Goal: Transaction & Acquisition: Purchase product/service

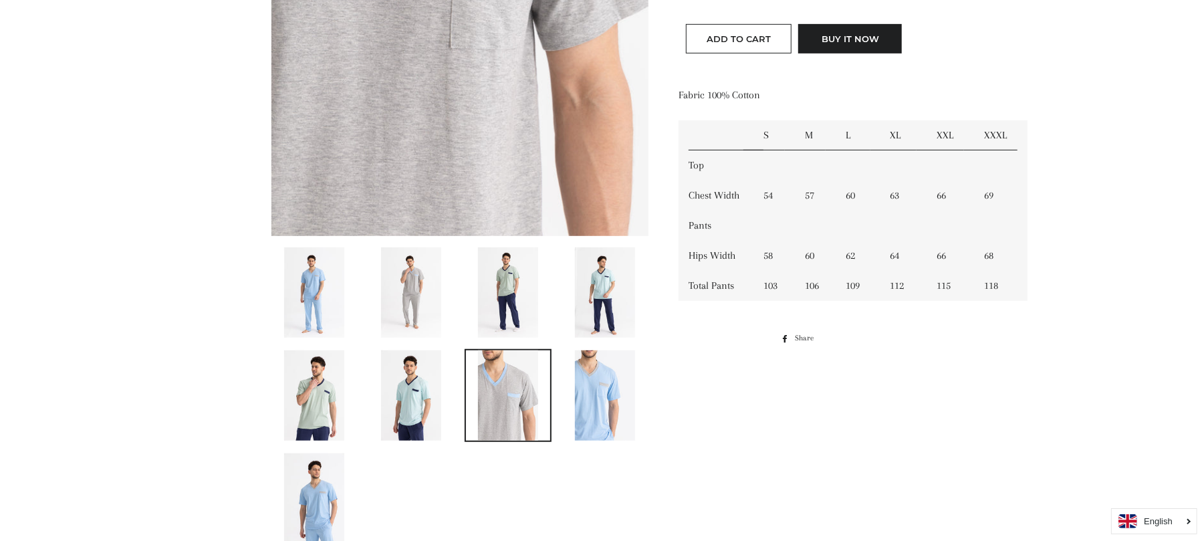
click at [424, 290] on img at bounding box center [411, 292] width 60 height 90
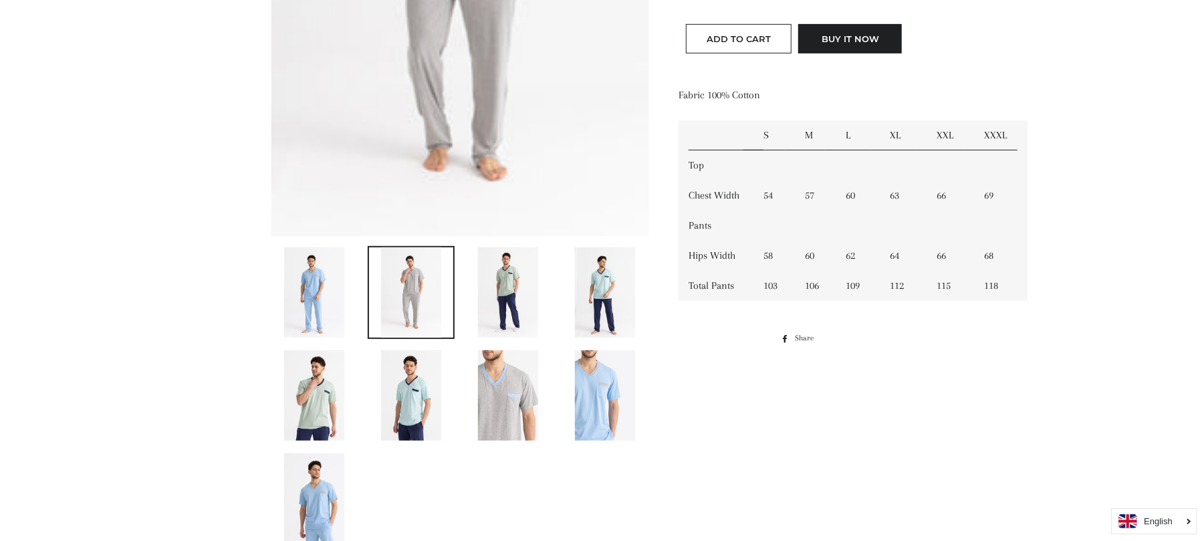
scroll to position [1042, 0]
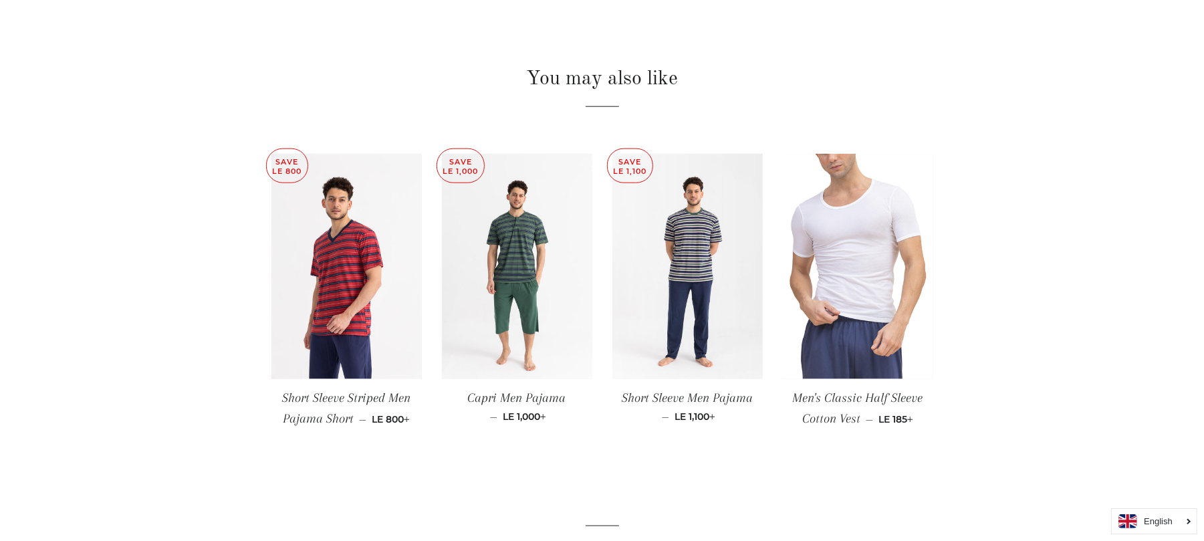
click at [847, 237] on img at bounding box center [858, 267] width 150 height 226
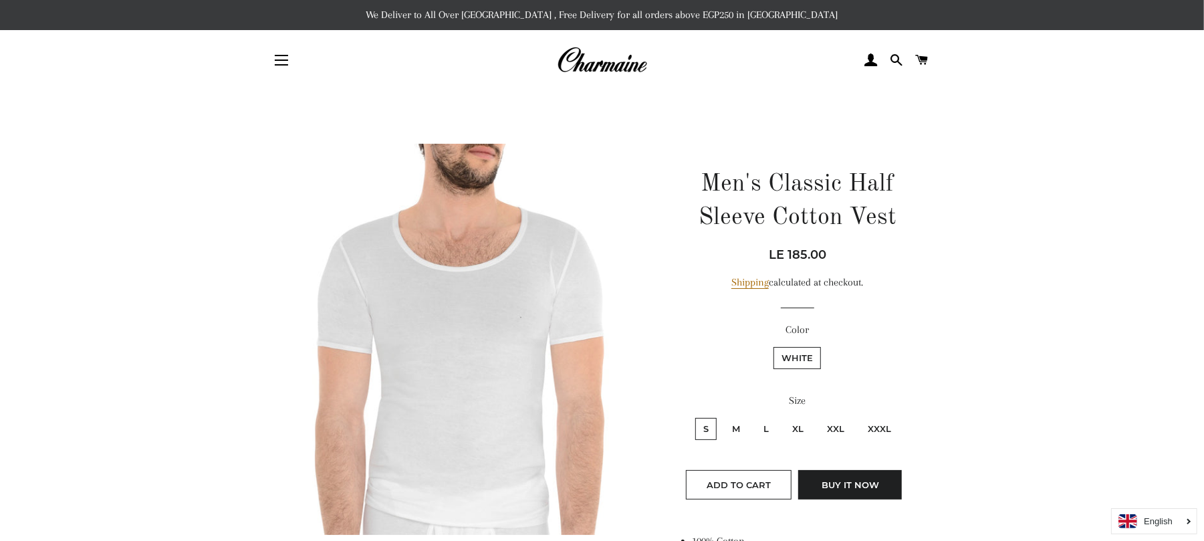
click at [614, 68] on img at bounding box center [602, 59] width 90 height 29
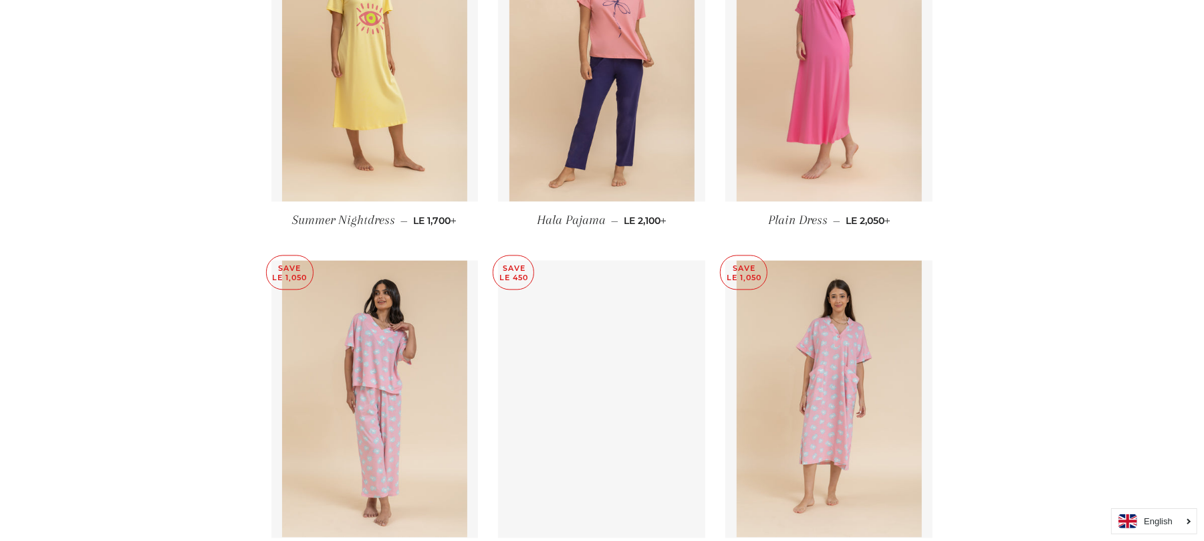
scroll to position [1902, 0]
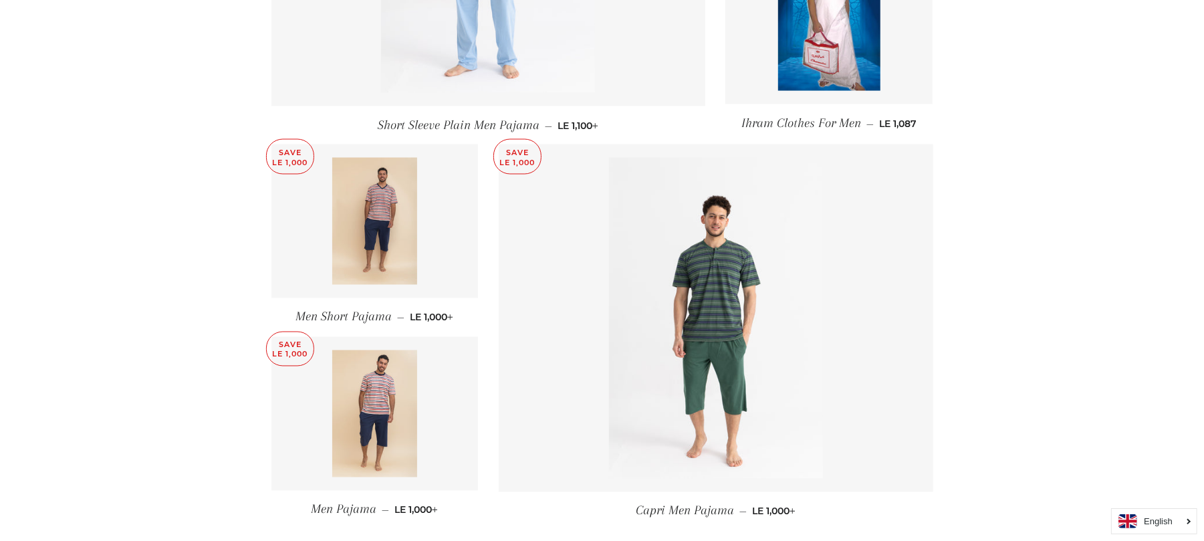
scroll to position [1664, 0]
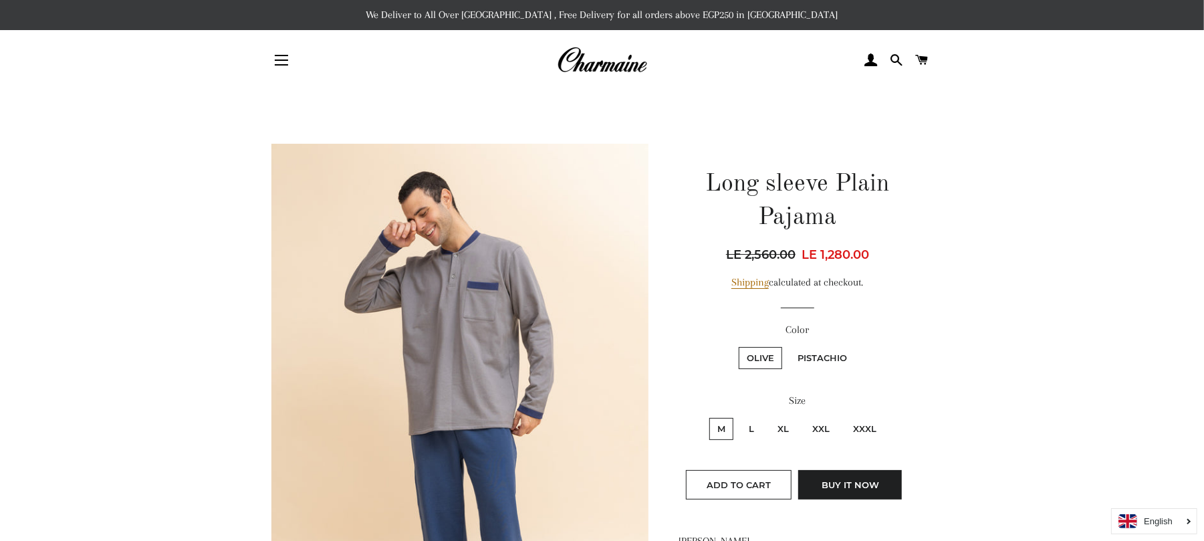
click at [509, 343] on img at bounding box center [460, 427] width 378 height 566
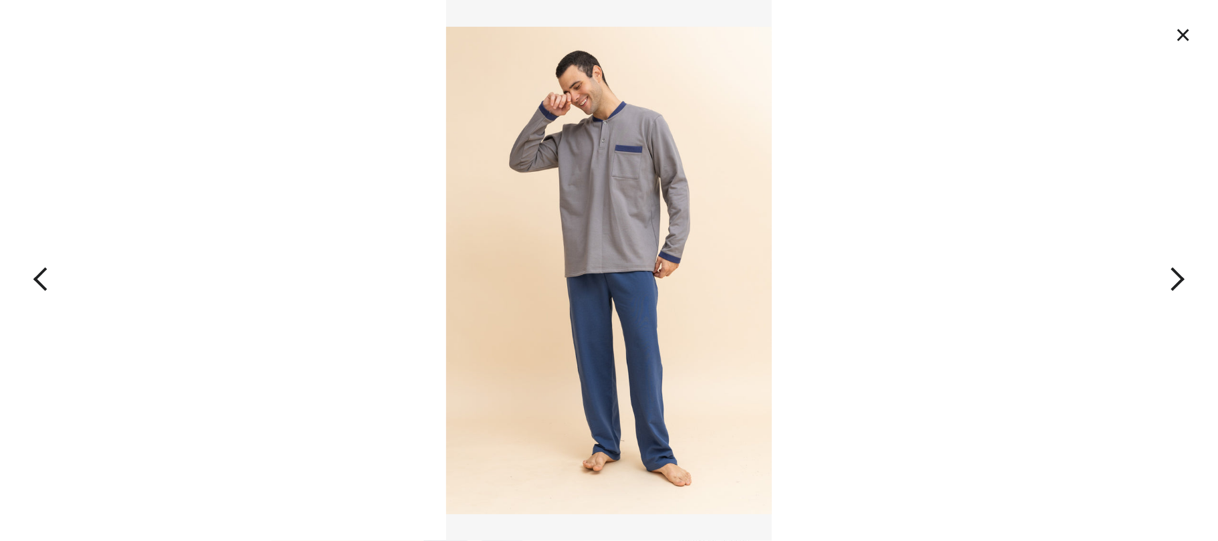
click at [633, 269] on img at bounding box center [608, 270] width 325 height 541
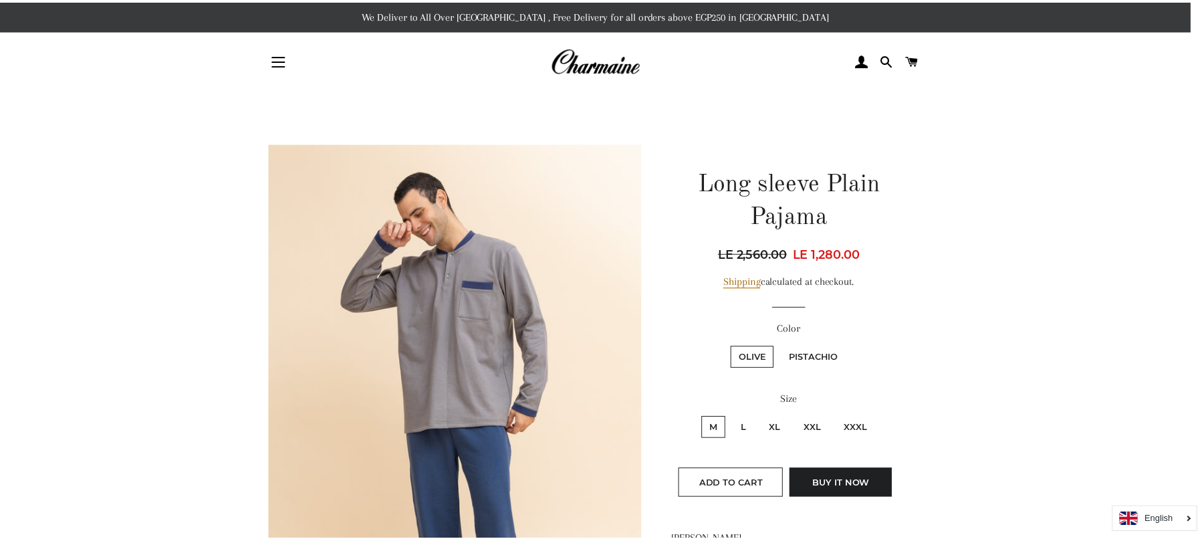
scroll to position [143, 0]
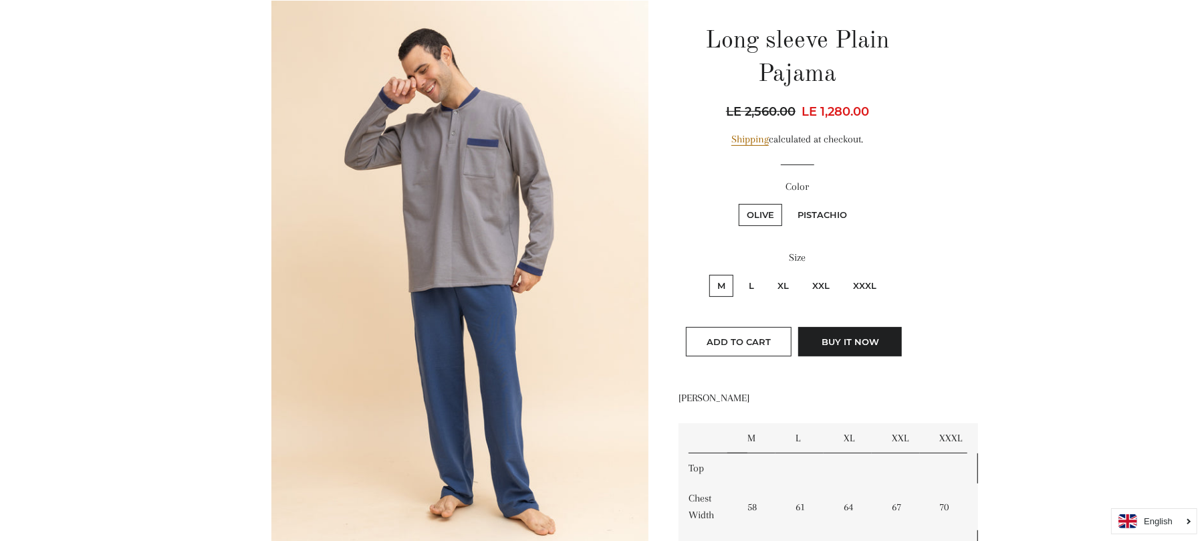
click at [516, 319] on img at bounding box center [460, 284] width 378 height 566
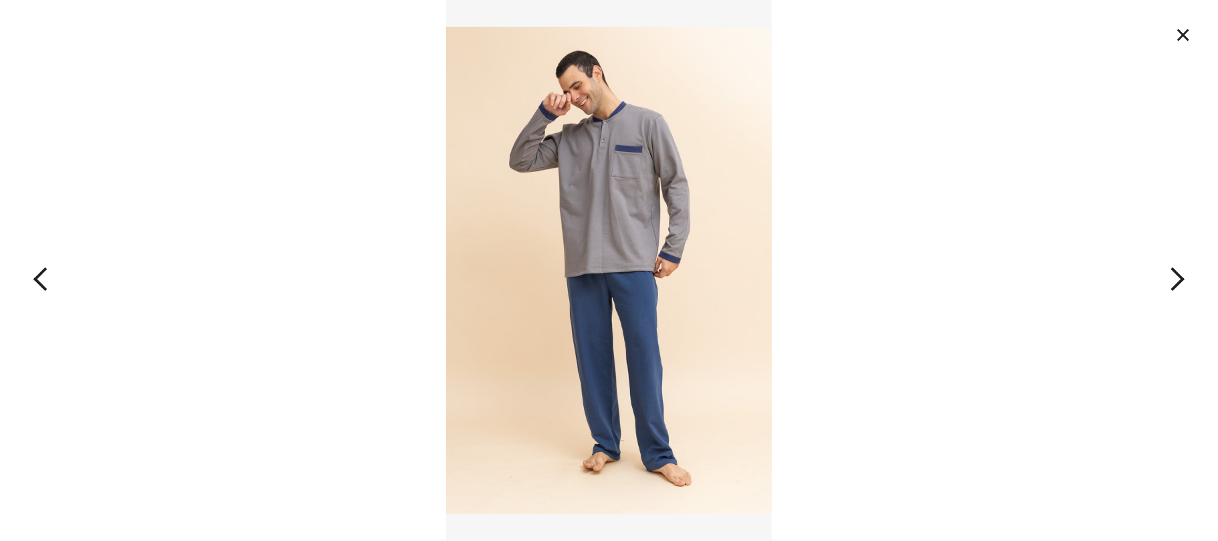
click at [669, 294] on img at bounding box center [608, 270] width 325 height 541
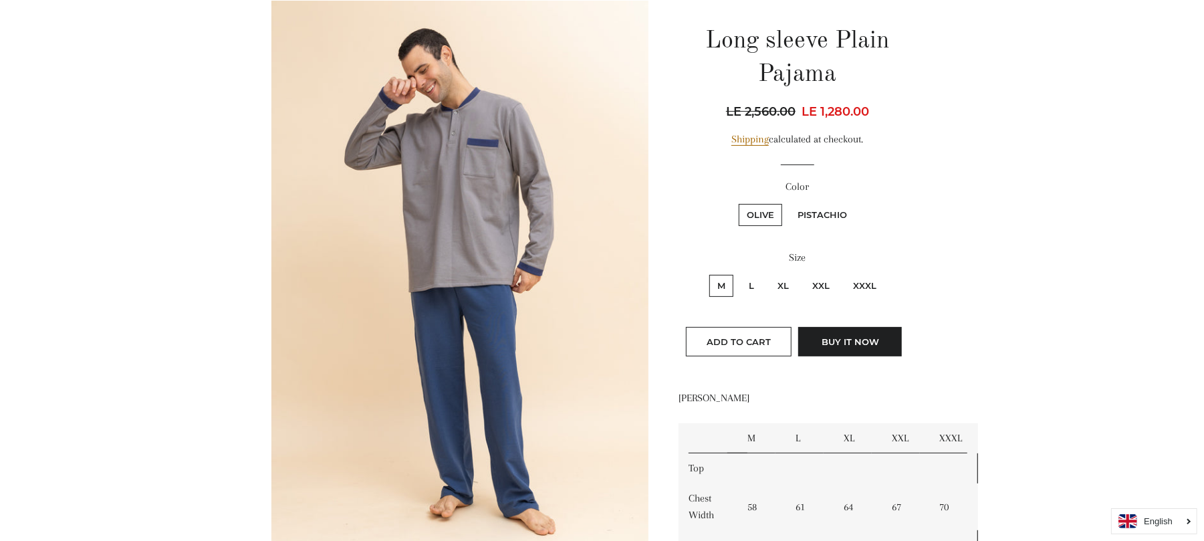
click at [756, 284] on label "L" at bounding box center [751, 286] width 21 height 22
click at [740, 273] on input "L" at bounding box center [739, 273] width 1 height 1
radio input "true"
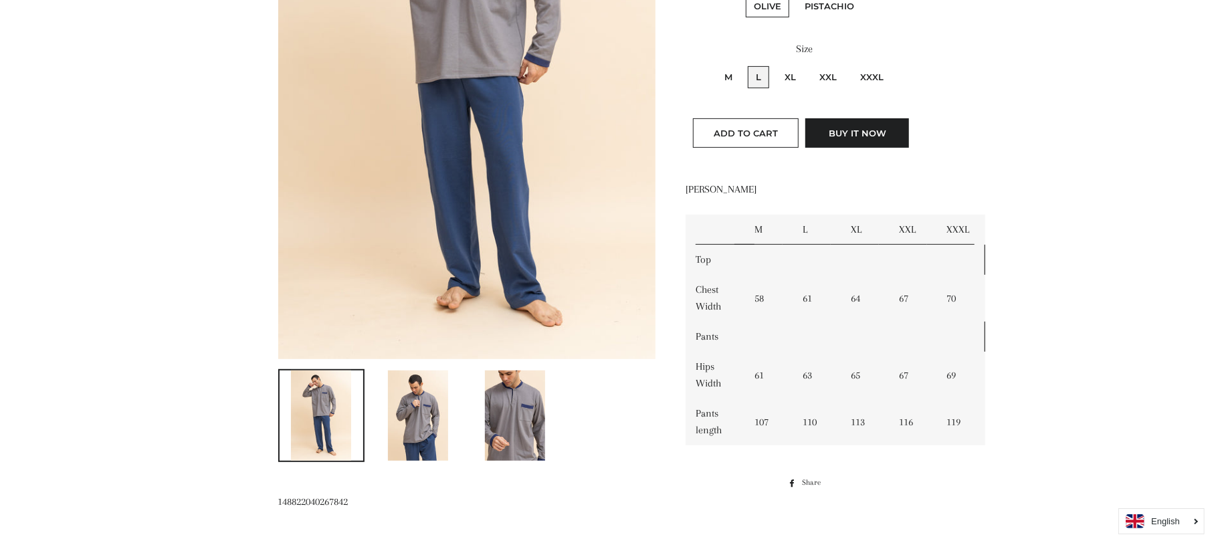
scroll to position [381, 0]
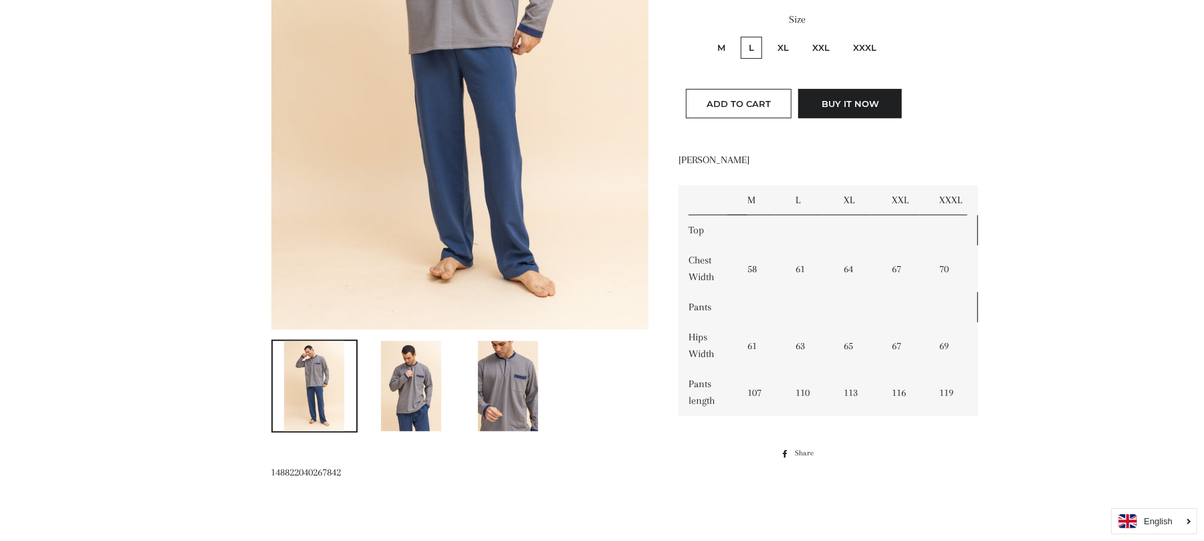
click at [856, 395] on td "113" at bounding box center [858, 392] width 48 height 47
click at [550, 257] on img at bounding box center [460, 46] width 378 height 566
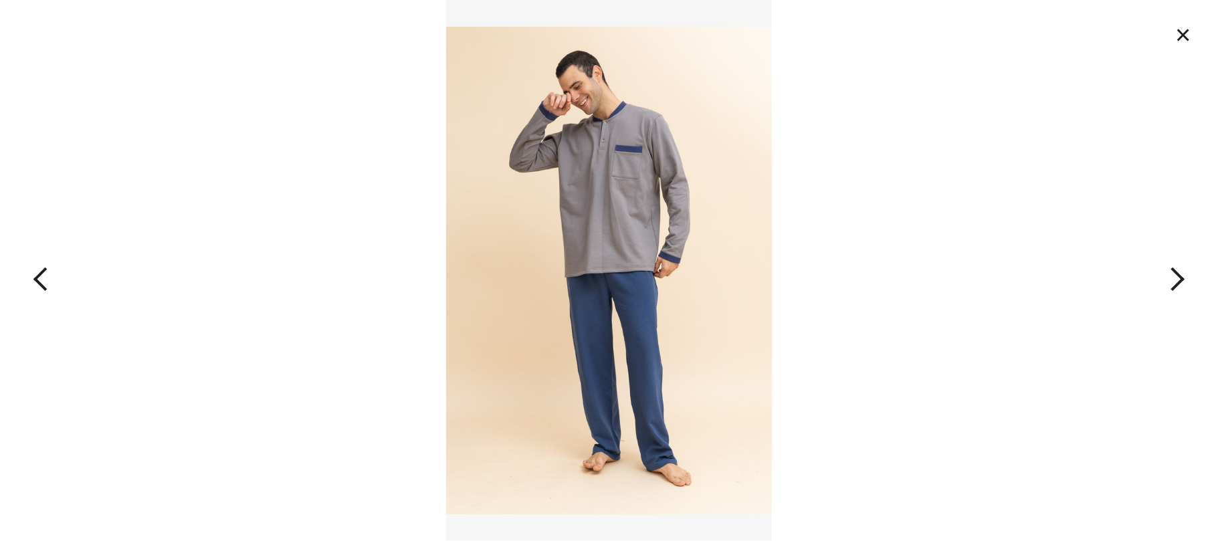
click at [617, 274] on img at bounding box center [608, 270] width 325 height 541
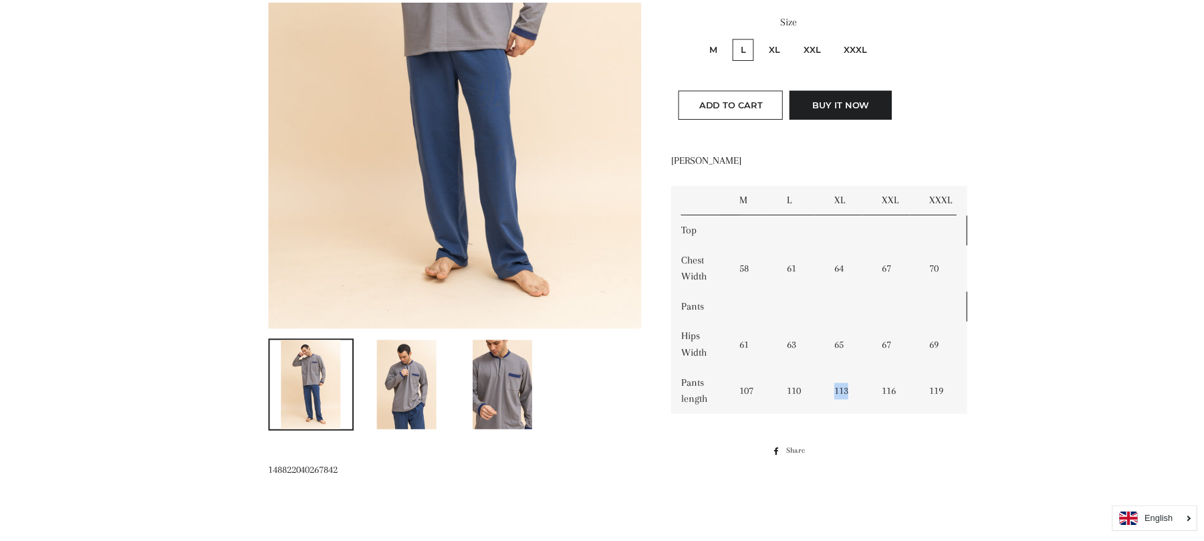
scroll to position [169, 0]
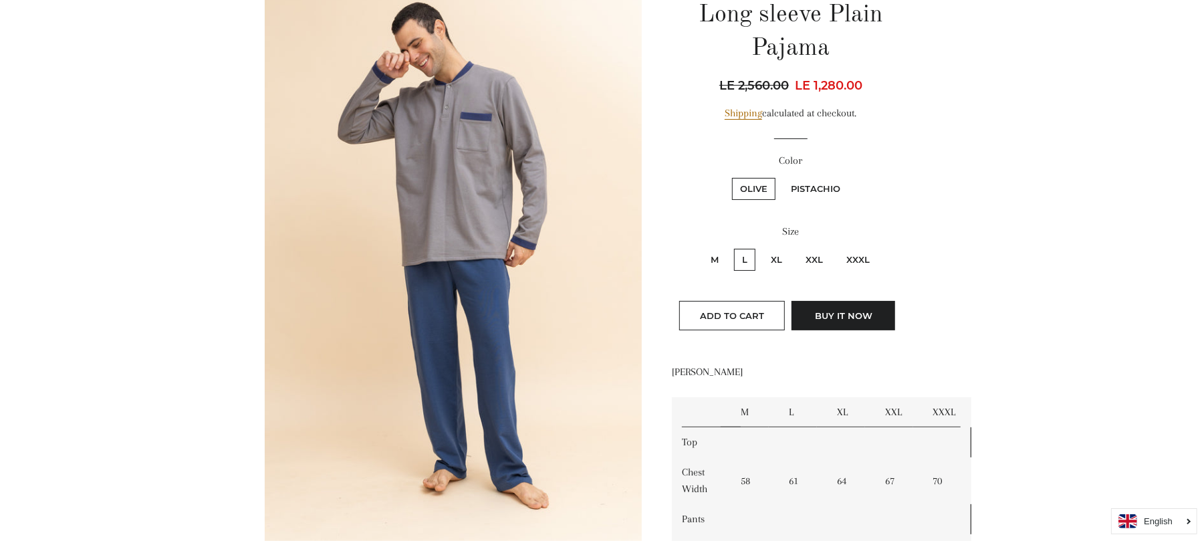
click at [413, 399] on img at bounding box center [454, 258] width 378 height 566
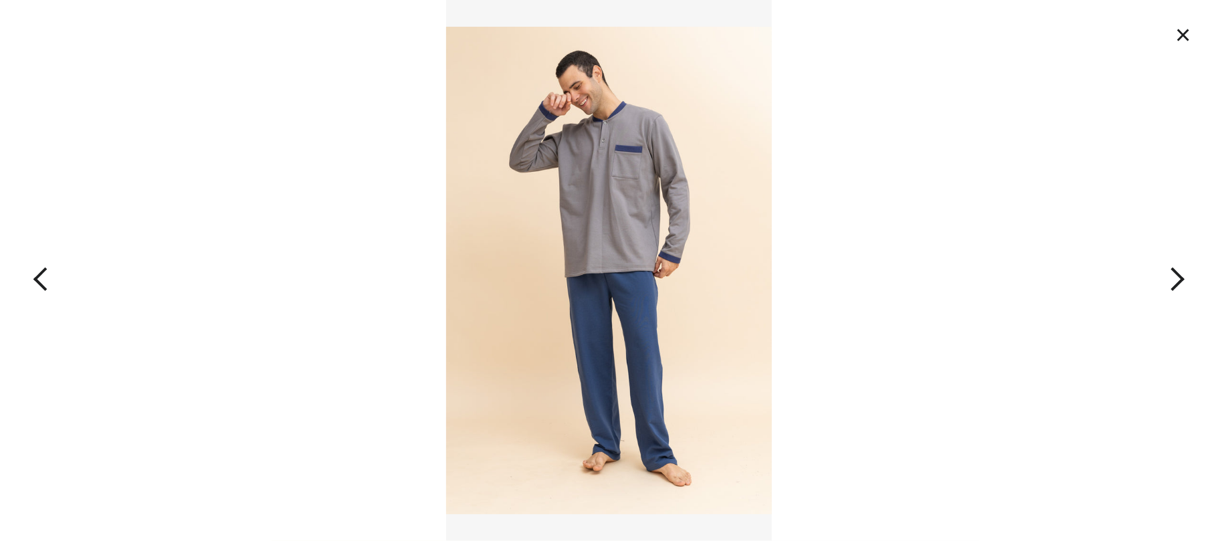
click at [600, 288] on img at bounding box center [608, 270] width 325 height 541
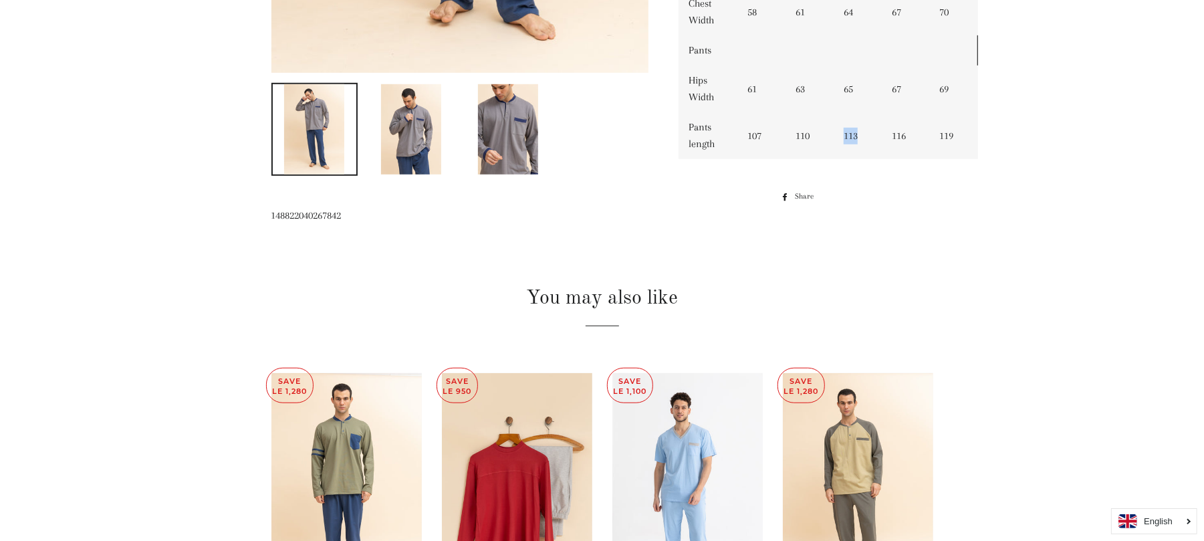
scroll to position [645, 0]
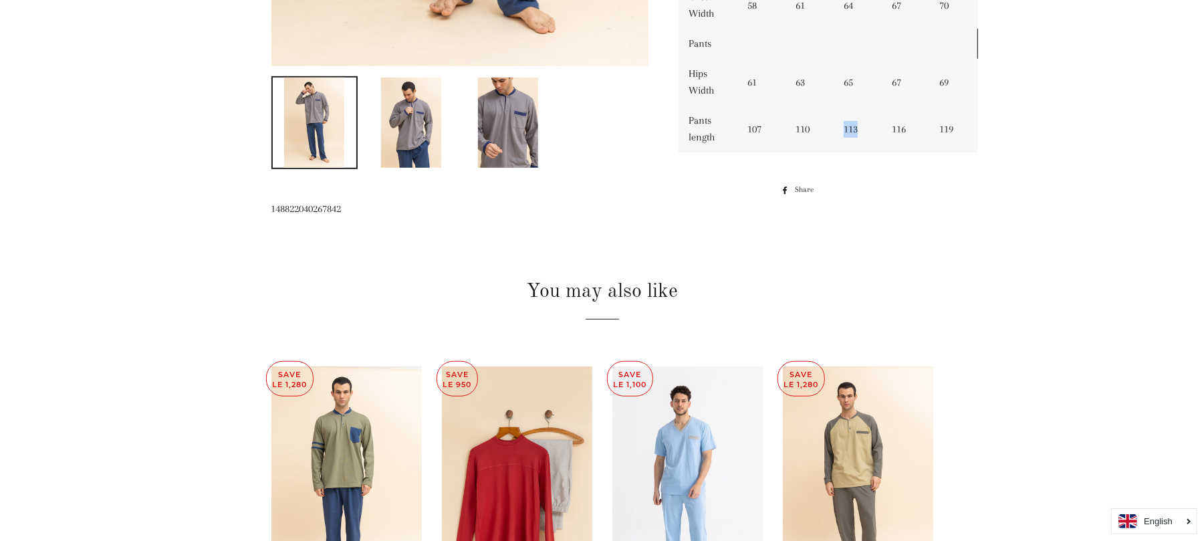
click at [415, 127] on img at bounding box center [411, 123] width 60 height 90
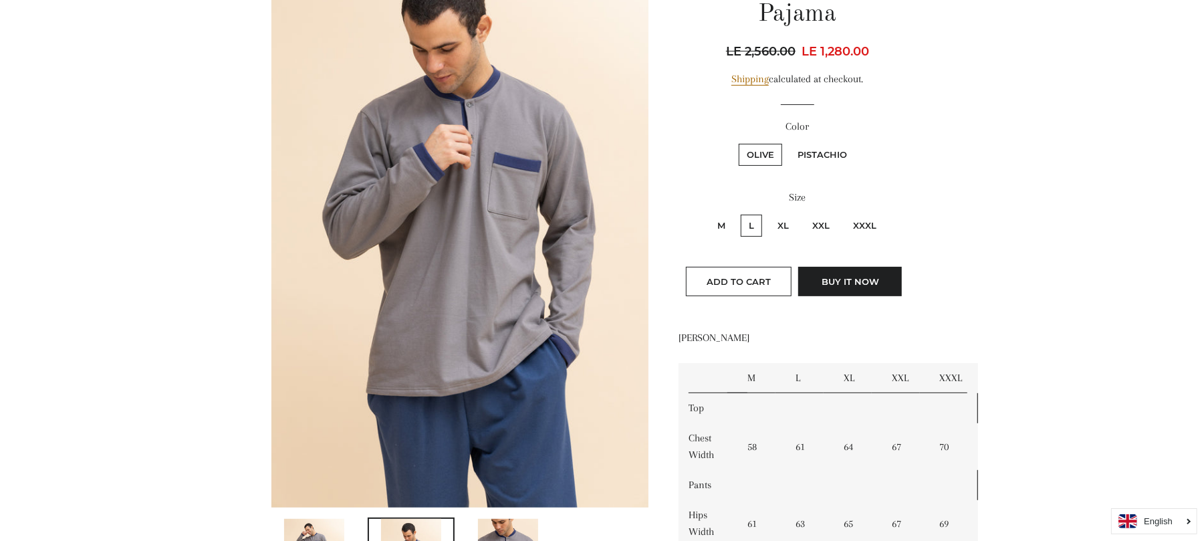
scroll to position [169, 0]
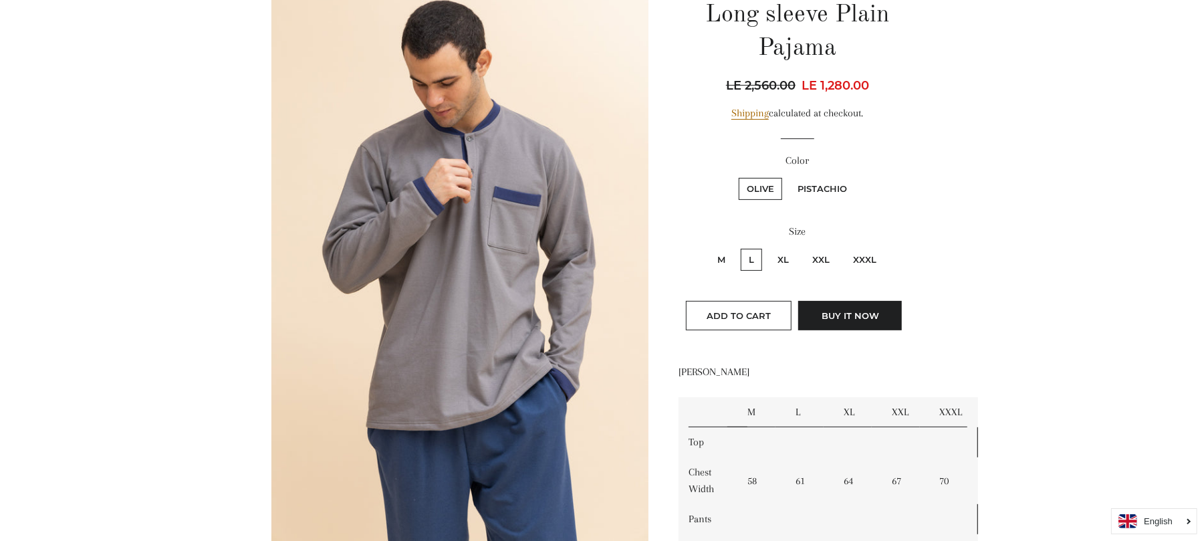
click at [510, 336] on img at bounding box center [460, 258] width 378 height 566
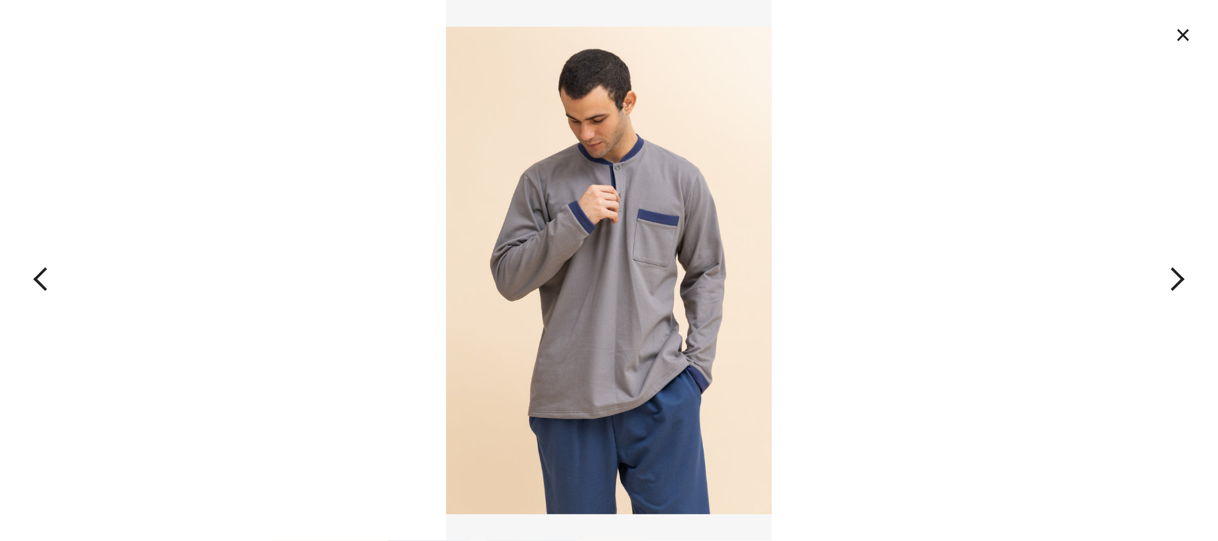
click at [602, 229] on img at bounding box center [608, 270] width 325 height 541
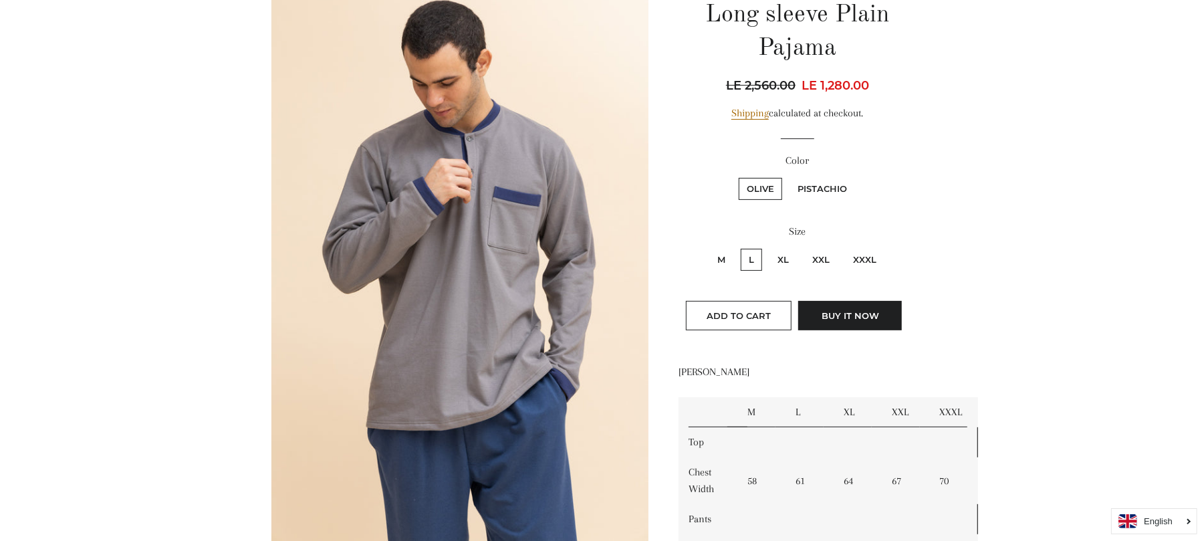
click at [461, 242] on img at bounding box center [460, 258] width 378 height 566
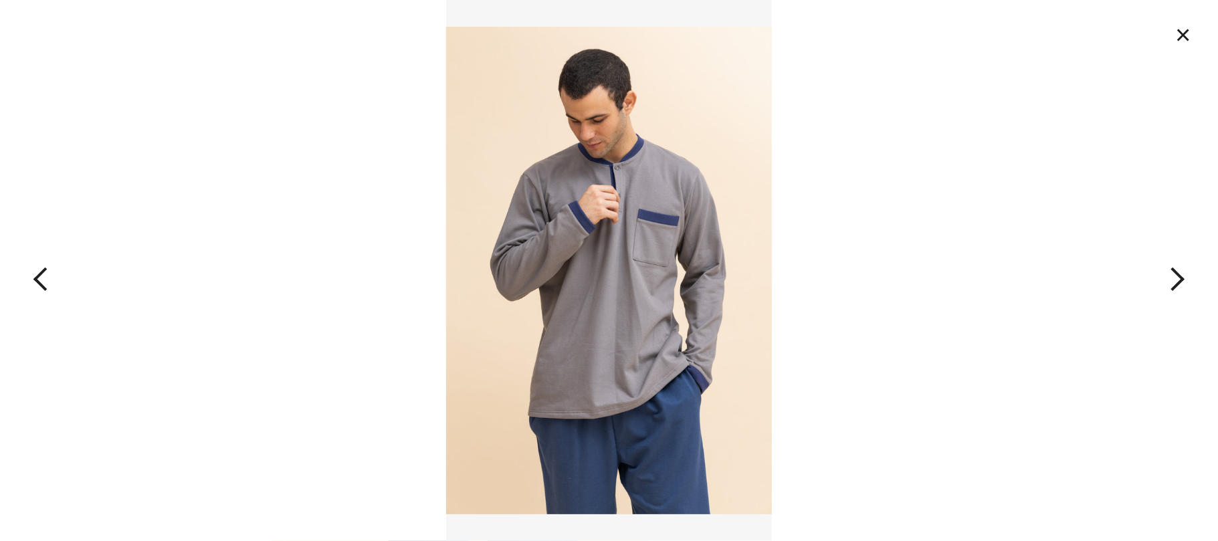
click at [608, 227] on img at bounding box center [608, 270] width 325 height 541
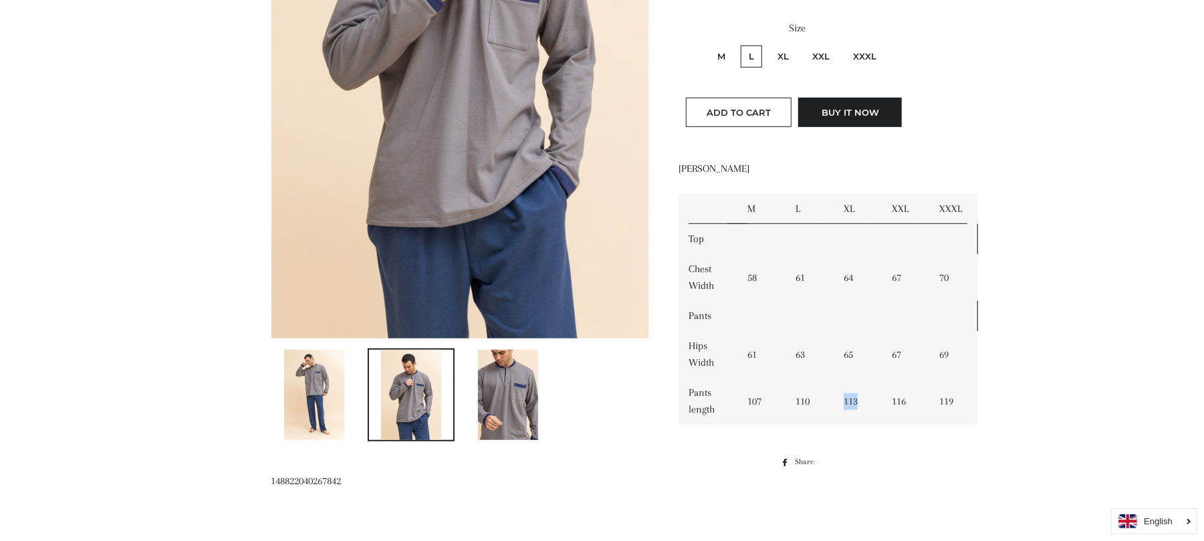
scroll to position [407, 0]
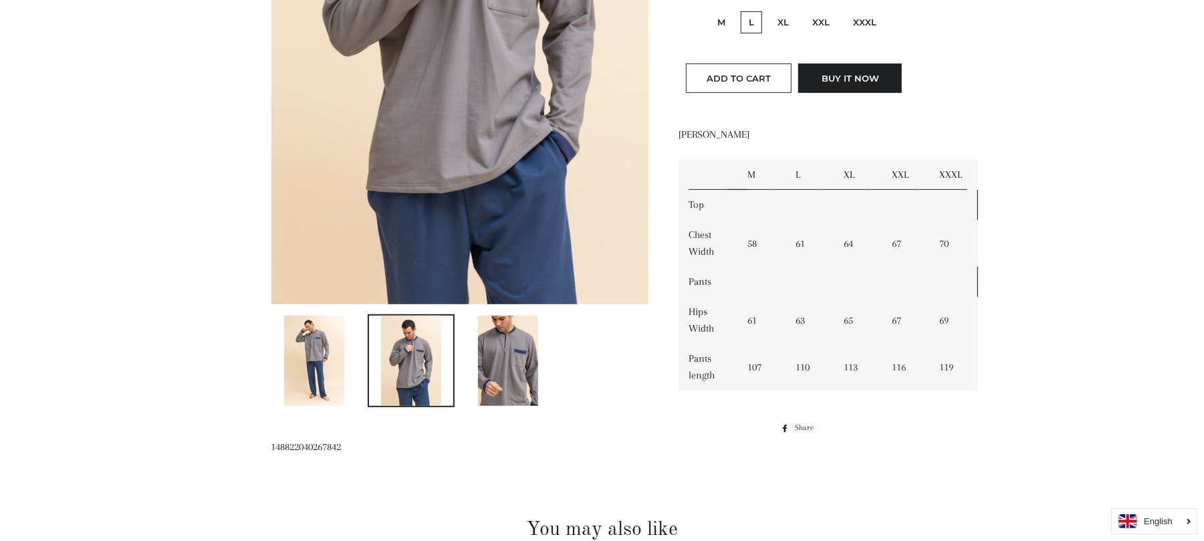
click at [802, 362] on td "110" at bounding box center [810, 367] width 48 height 47
click at [852, 365] on td "113" at bounding box center [858, 367] width 48 height 47
click at [798, 239] on td "61" at bounding box center [810, 243] width 48 height 47
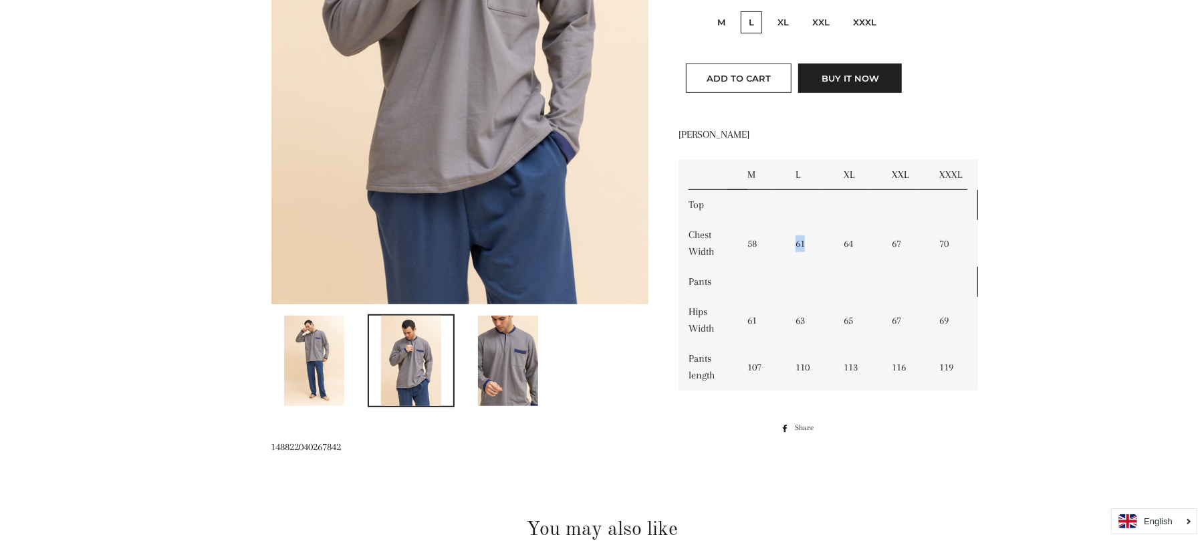
click at [798, 239] on td "61" at bounding box center [810, 243] width 48 height 47
click at [853, 244] on td "64" at bounding box center [858, 243] width 48 height 47
click at [843, 241] on td "64" at bounding box center [858, 243] width 48 height 47
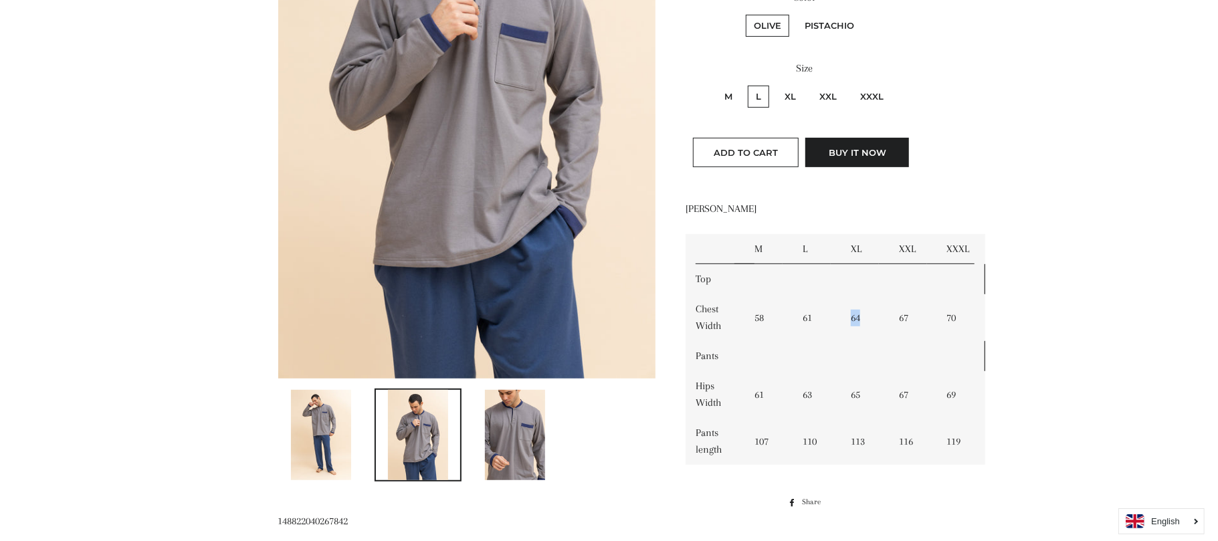
scroll to position [0, 0]
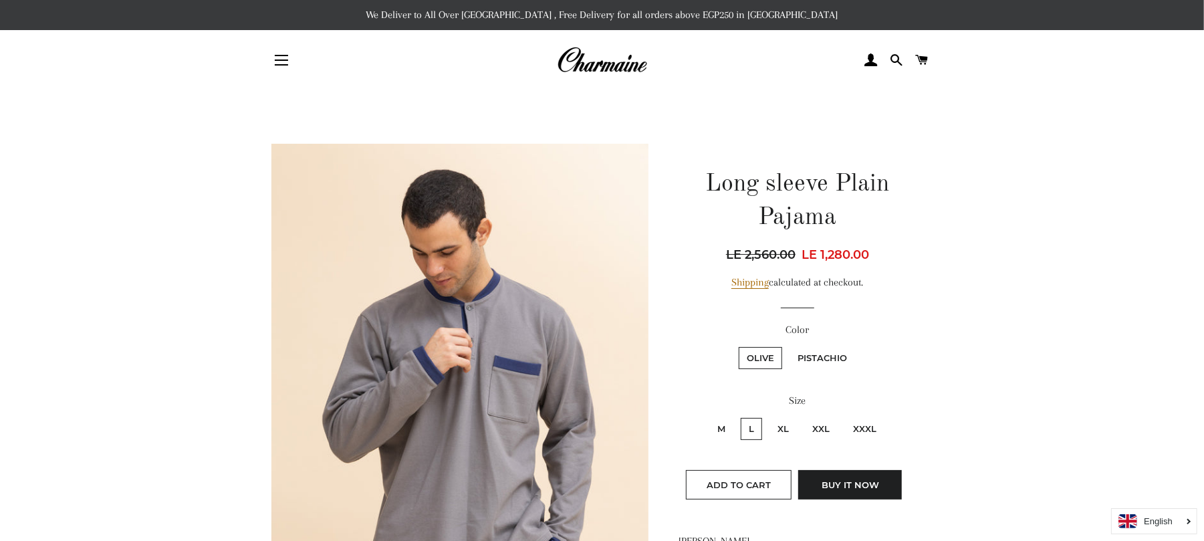
click at [437, 356] on img at bounding box center [460, 427] width 378 height 566
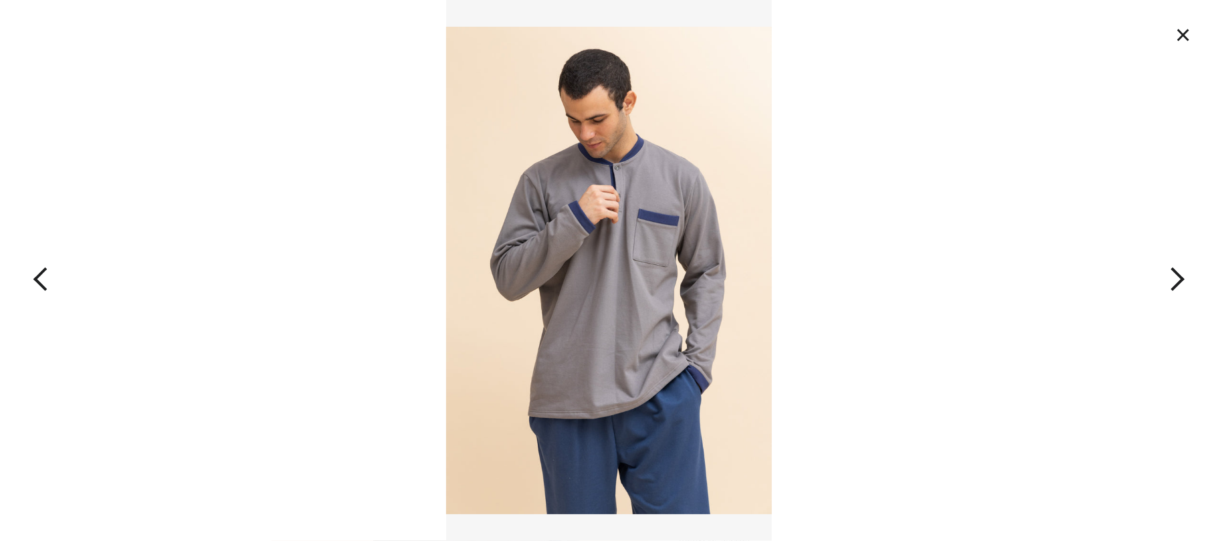
click at [1176, 274] on button "button" at bounding box center [1095, 270] width 243 height 541
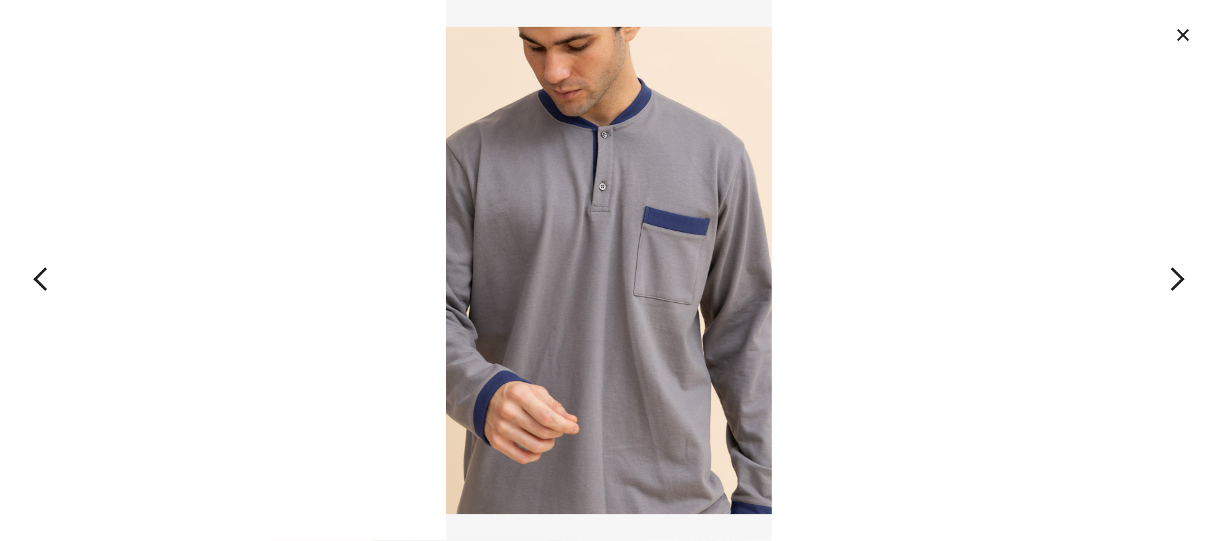
click at [1176, 274] on button "button" at bounding box center [1095, 270] width 243 height 541
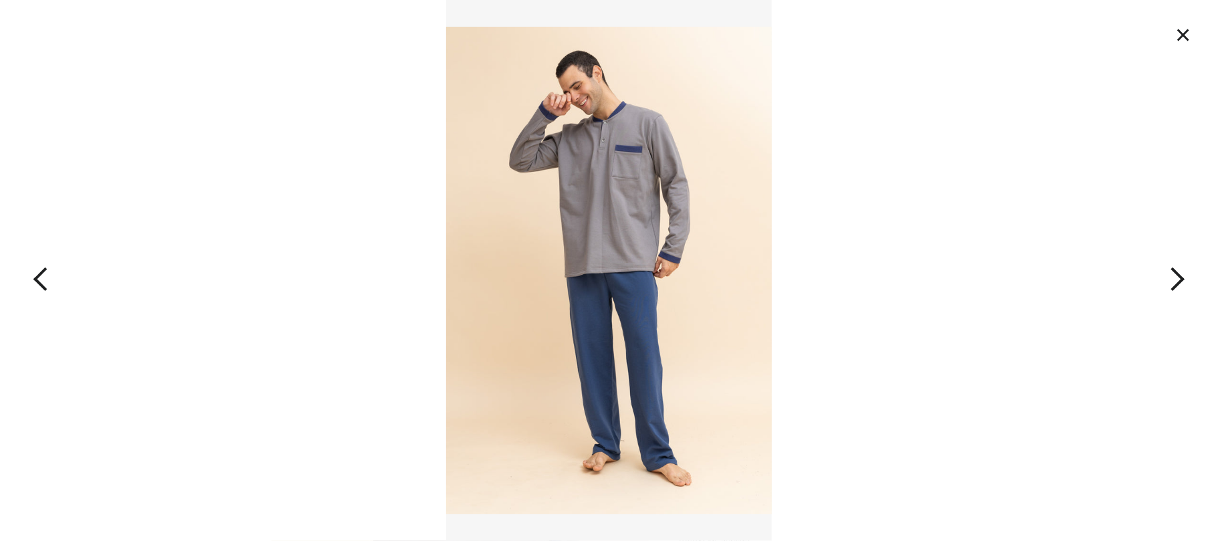
click at [1176, 274] on button "button" at bounding box center [1095, 270] width 243 height 541
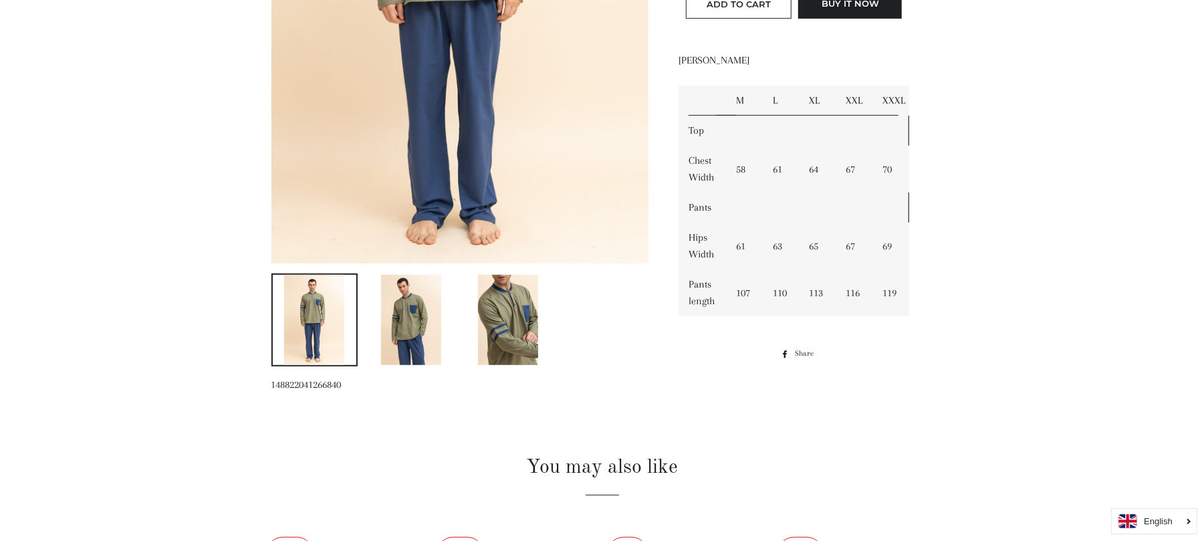
scroll to position [475, 0]
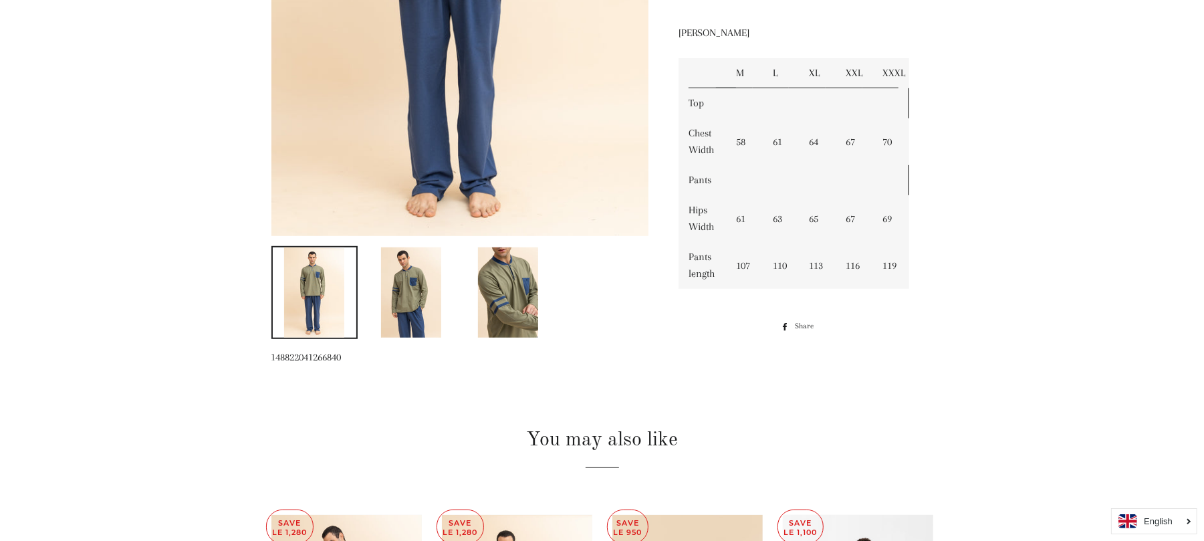
click at [420, 295] on img at bounding box center [411, 292] width 60 height 90
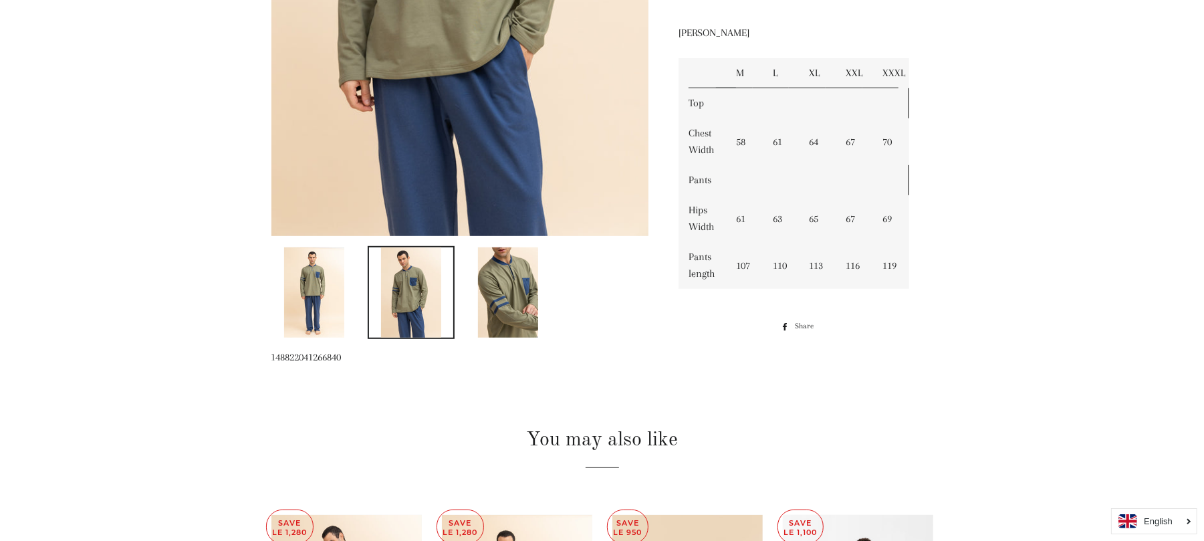
click at [524, 296] on img at bounding box center [508, 292] width 60 height 90
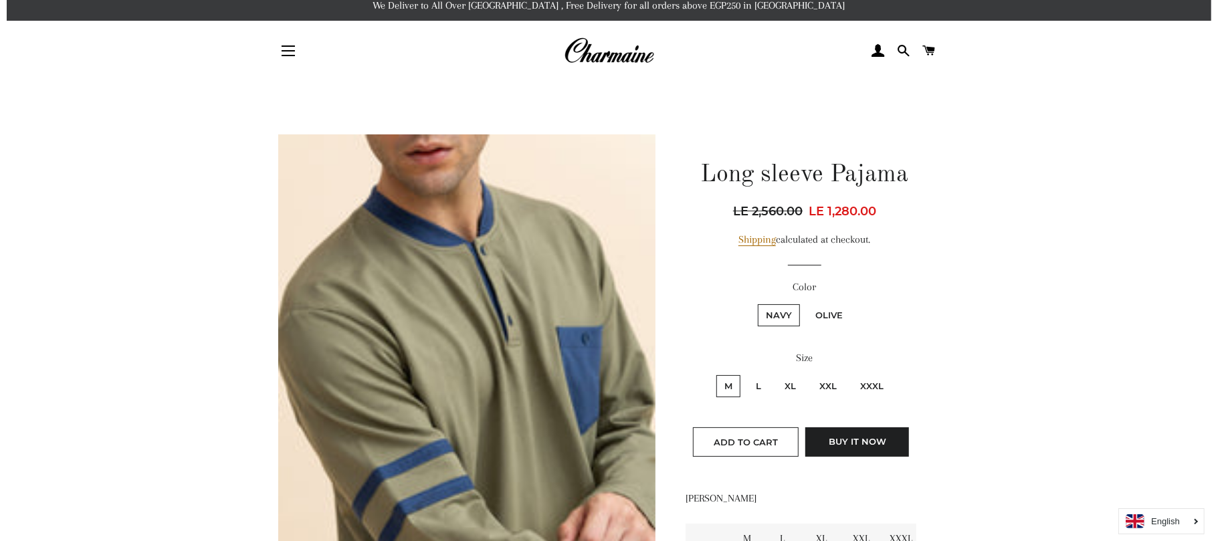
scroll to position [247, 0]
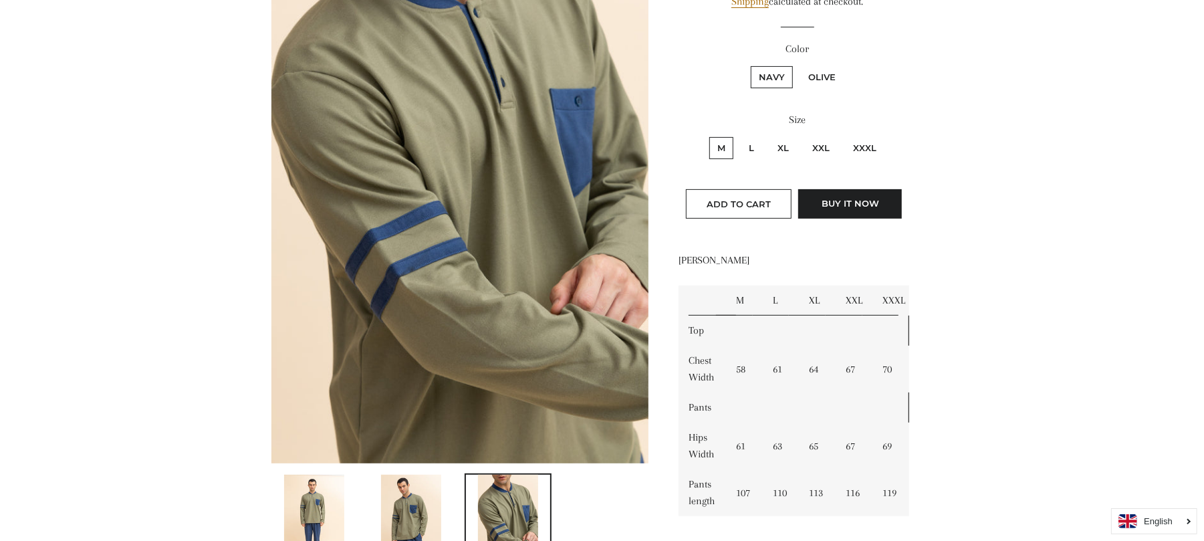
click at [487, 143] on img at bounding box center [460, 179] width 378 height 566
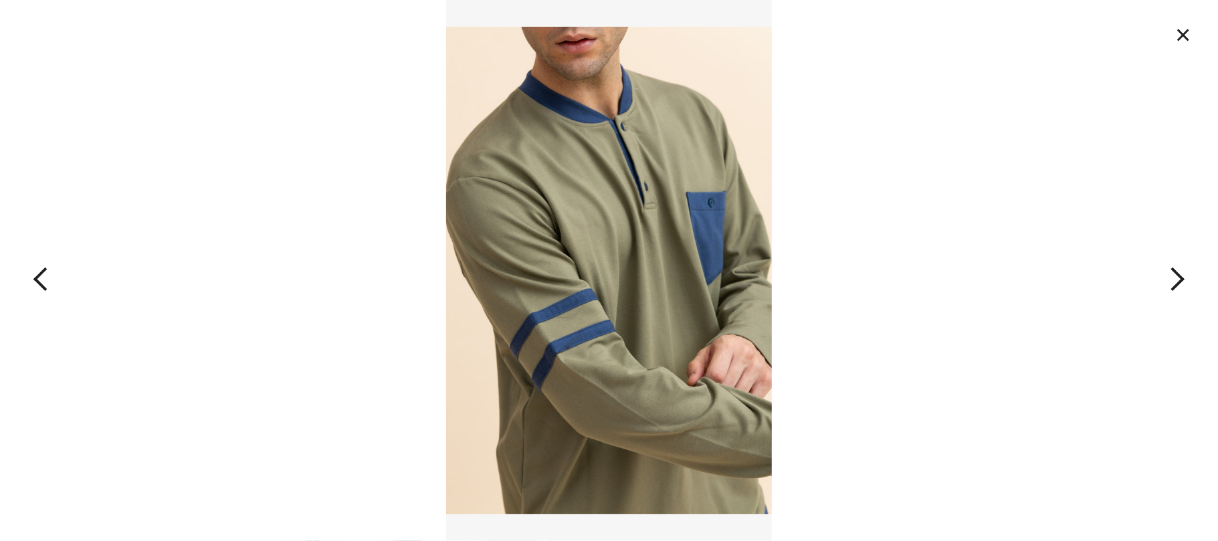
click at [1170, 271] on button "button" at bounding box center [1095, 270] width 243 height 541
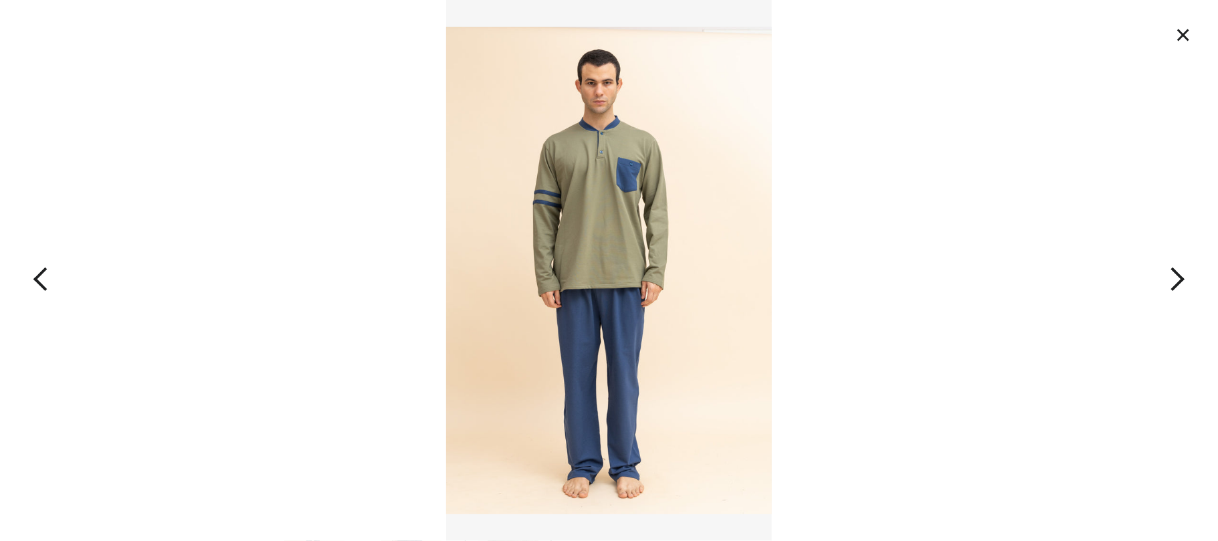
click at [1170, 271] on button "button" at bounding box center [1095, 270] width 243 height 541
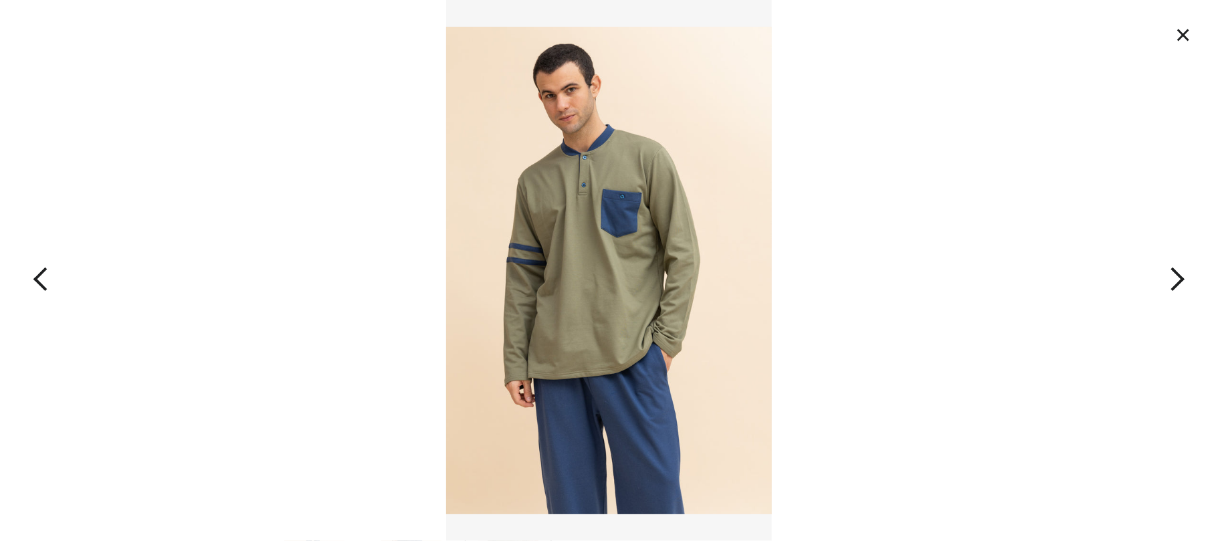
click at [1186, 27] on button "×" at bounding box center [1182, 34] width 29 height 29
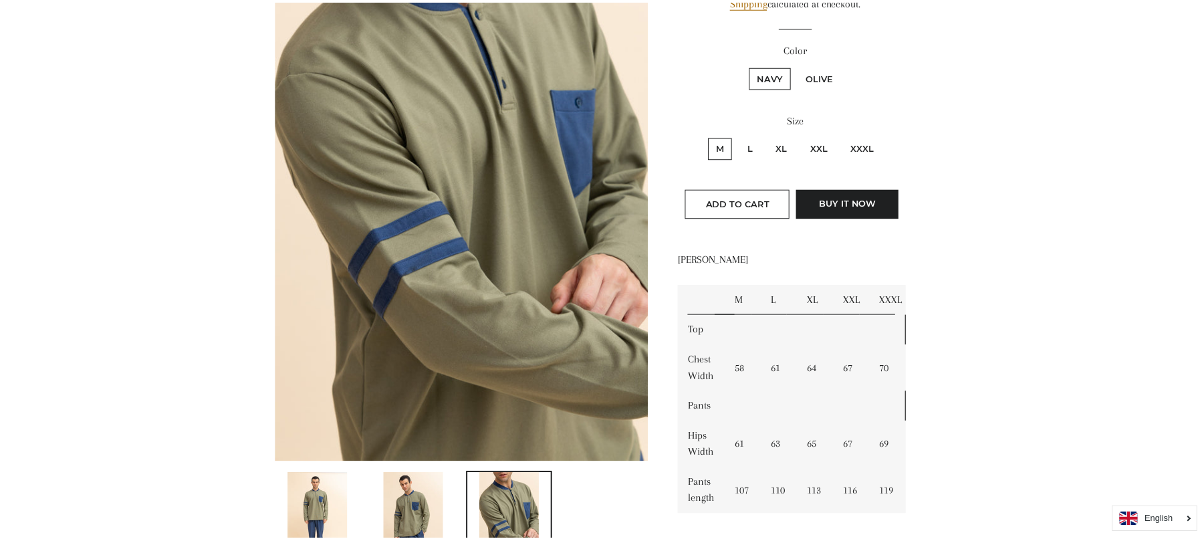
scroll to position [169, 0]
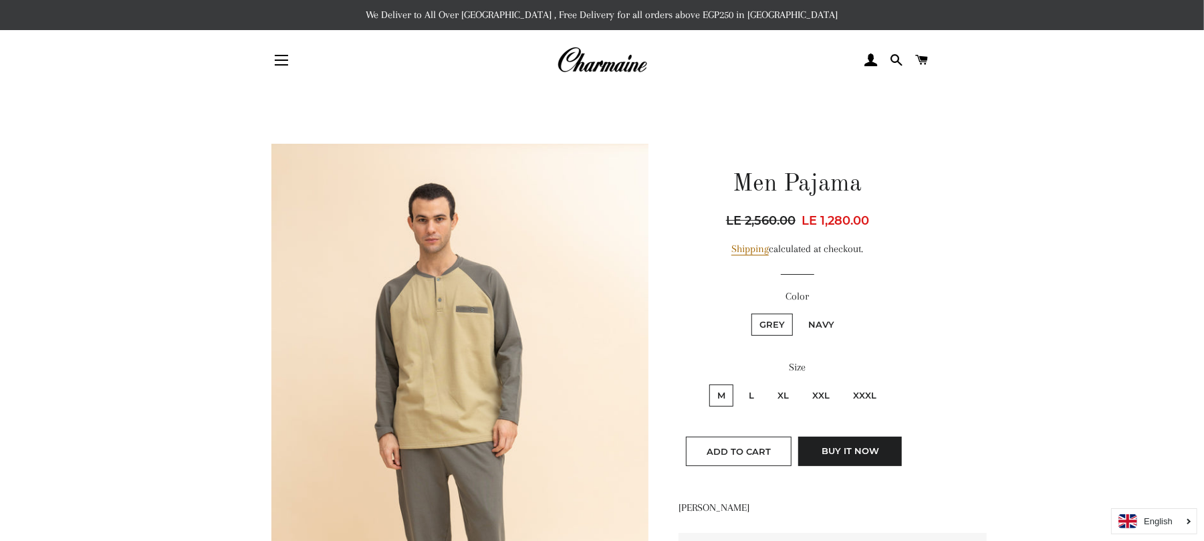
click at [524, 319] on img at bounding box center [460, 427] width 378 height 566
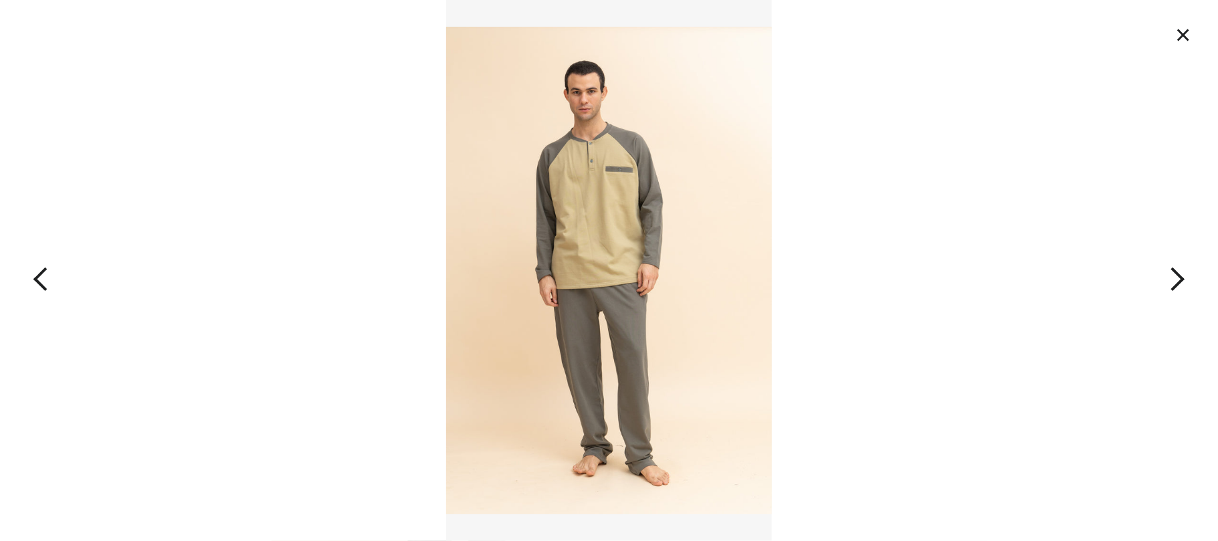
click at [1173, 273] on button "button" at bounding box center [1095, 270] width 243 height 541
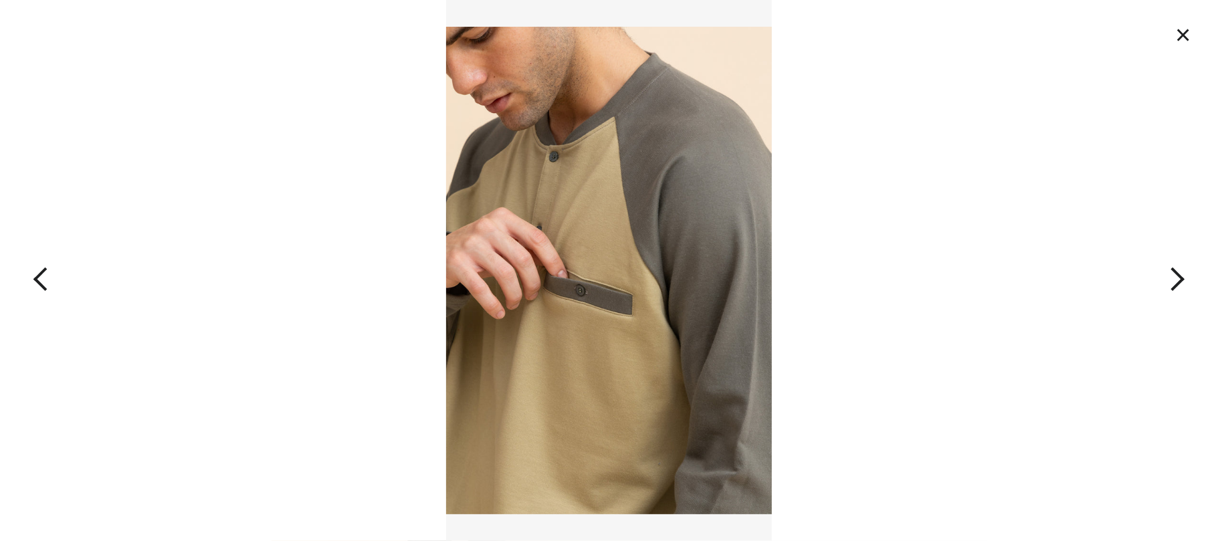
click at [1184, 36] on button "×" at bounding box center [1182, 34] width 29 height 29
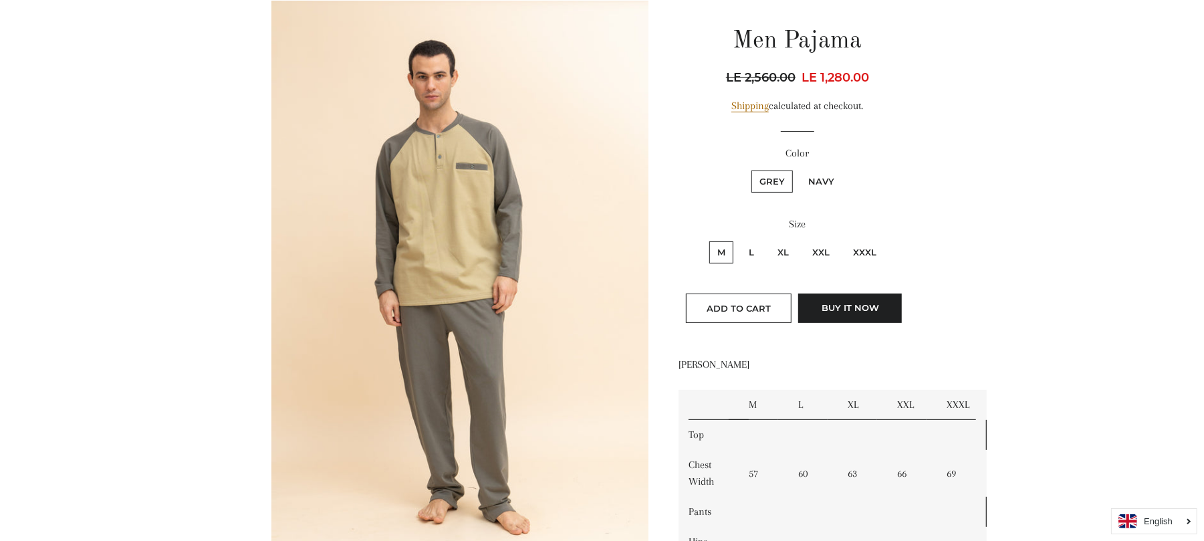
scroll to position [619, 0]
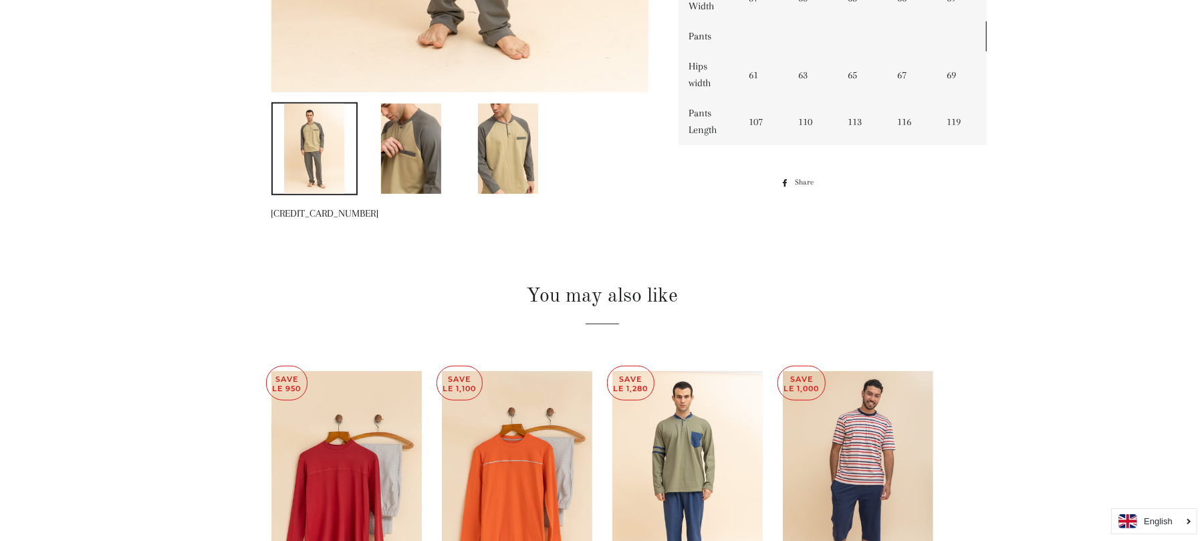
click at [399, 142] on img at bounding box center [411, 149] width 60 height 90
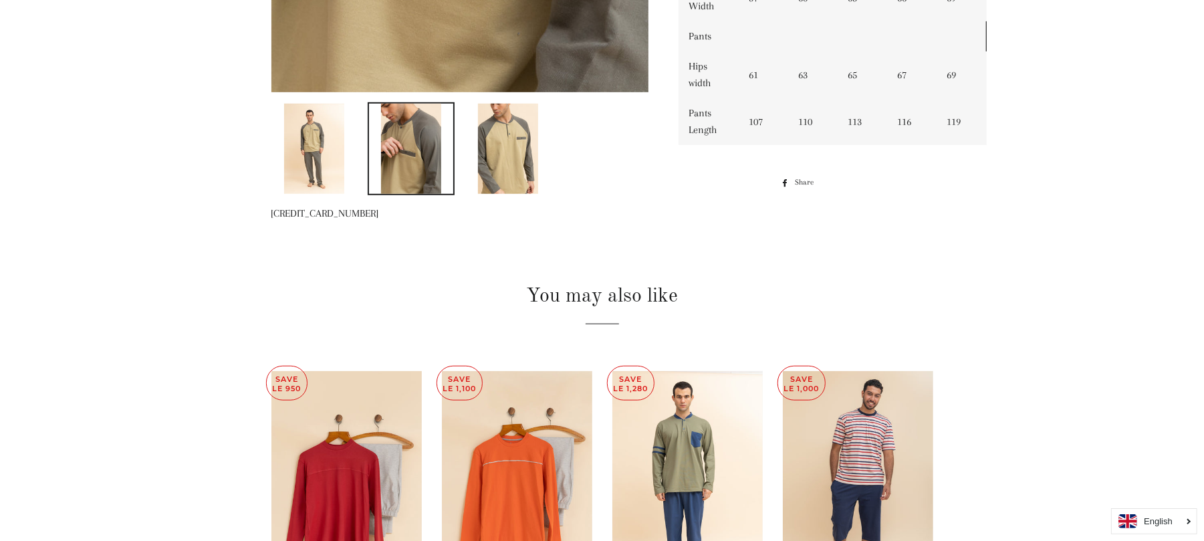
click at [495, 163] on img at bounding box center [508, 149] width 60 height 90
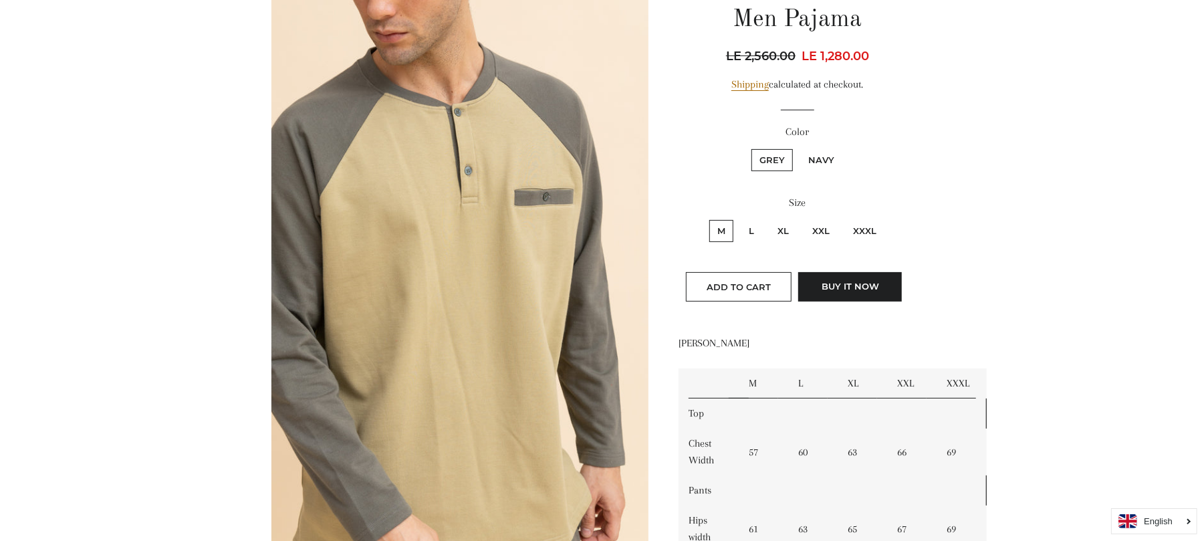
scroll to position [143, 0]
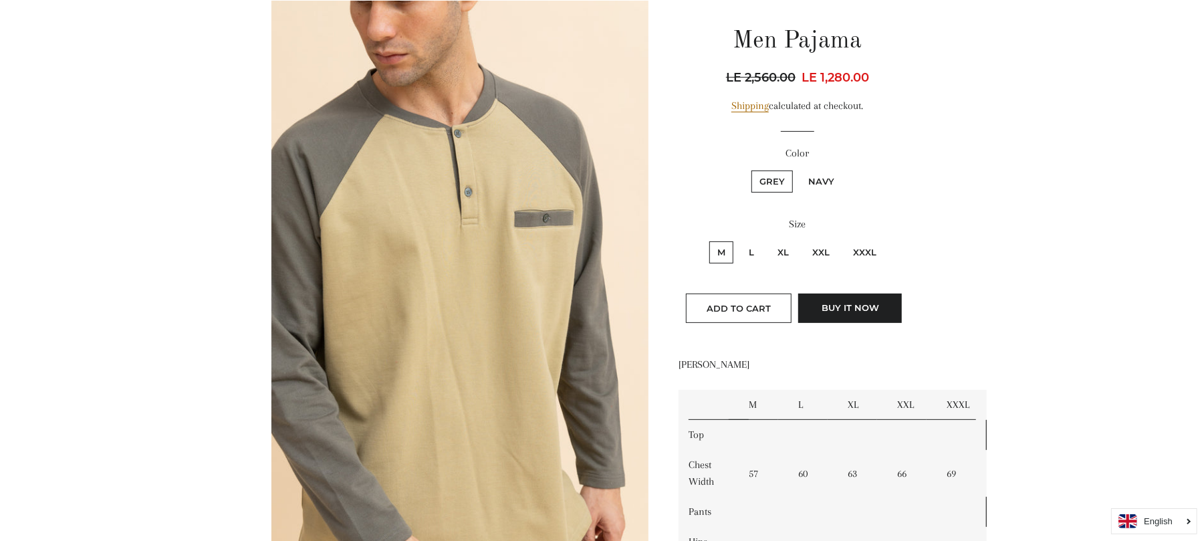
click at [824, 182] on label "Navy" at bounding box center [821, 182] width 42 height 22
click at [799, 169] on input "Navy" at bounding box center [798, 169] width 1 height 1
radio input "true"
